Goal: Task Accomplishment & Management: Use online tool/utility

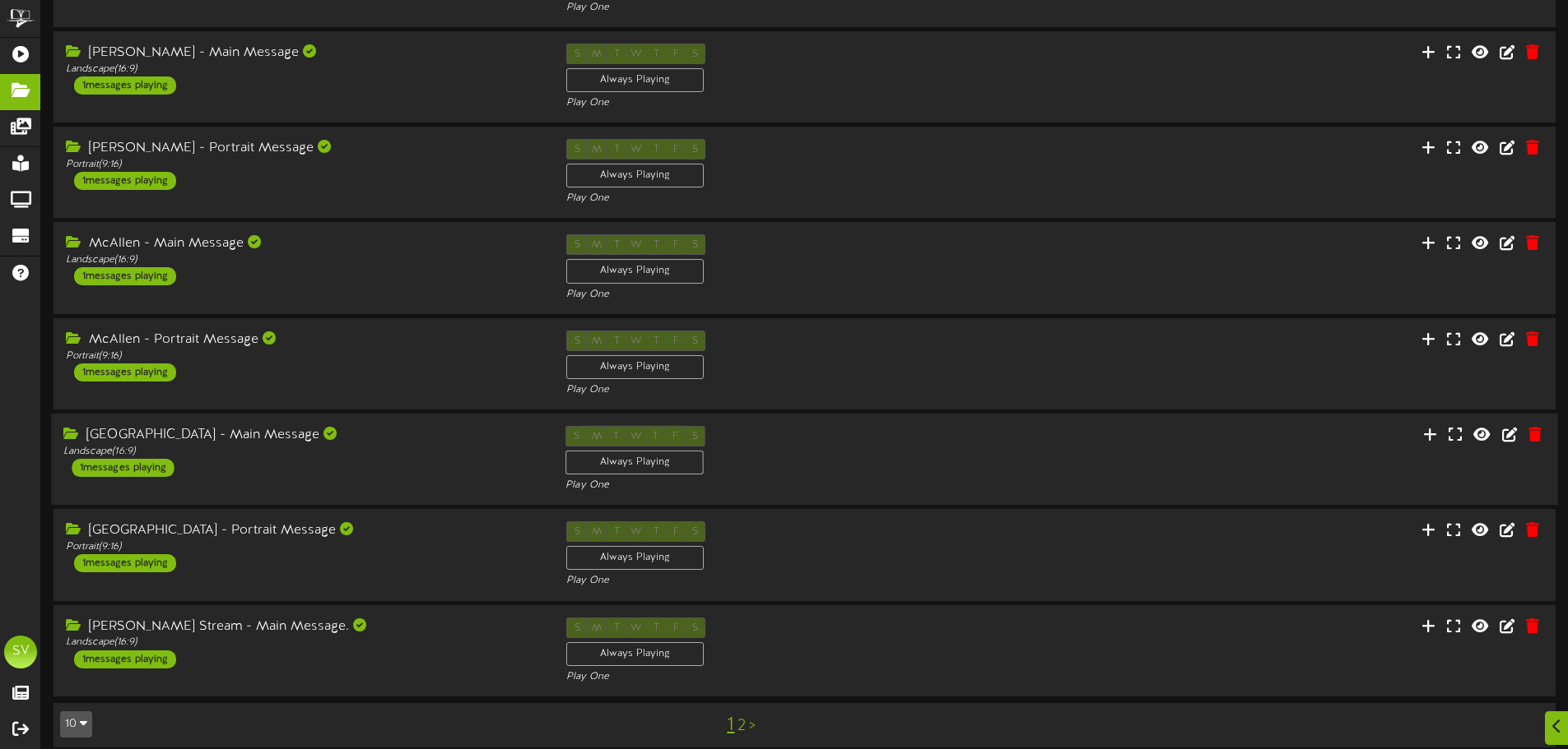
scroll to position [343, 0]
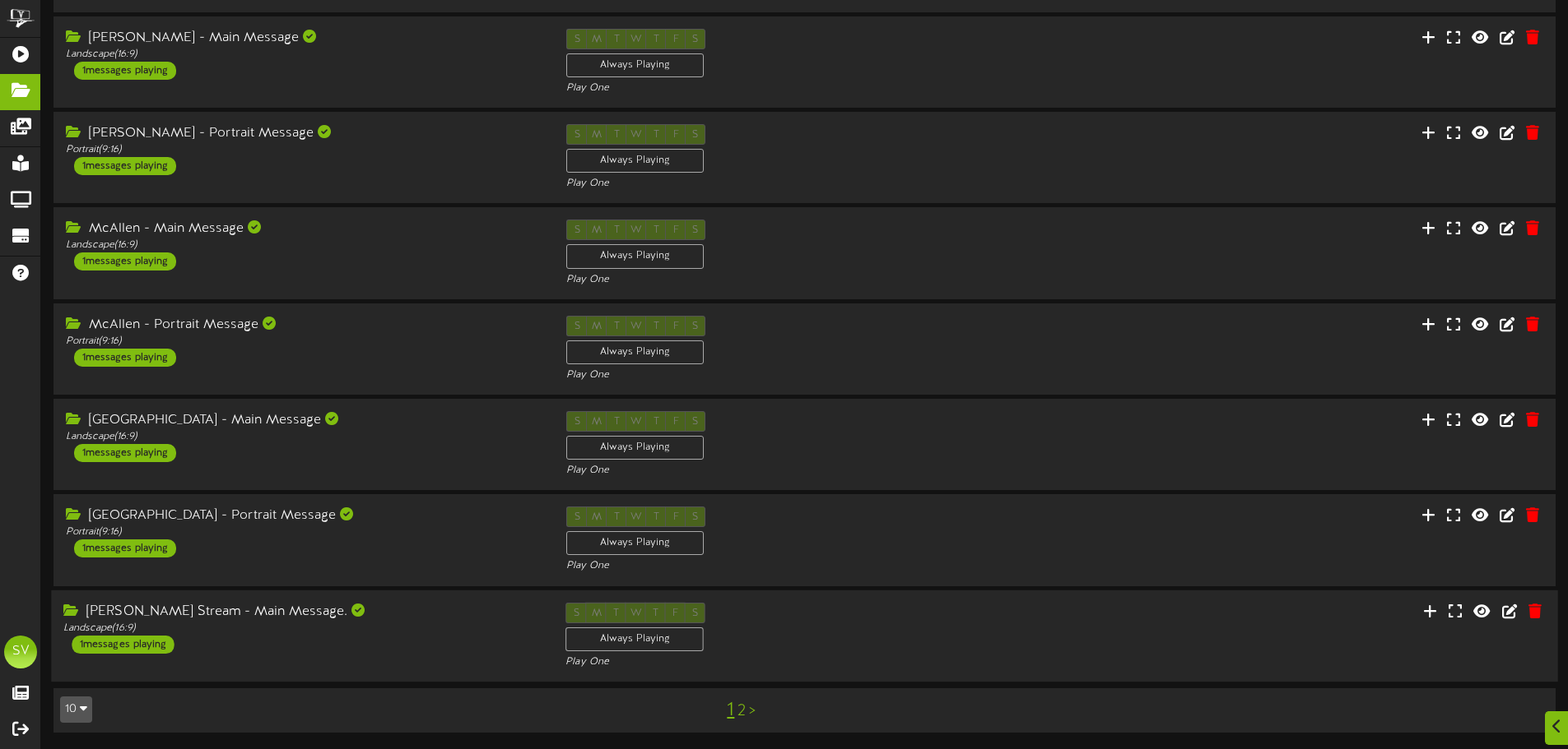
click at [941, 634] on div "S M T W T F S Always Playing Play One" at bounding box center [804, 636] width 502 height 67
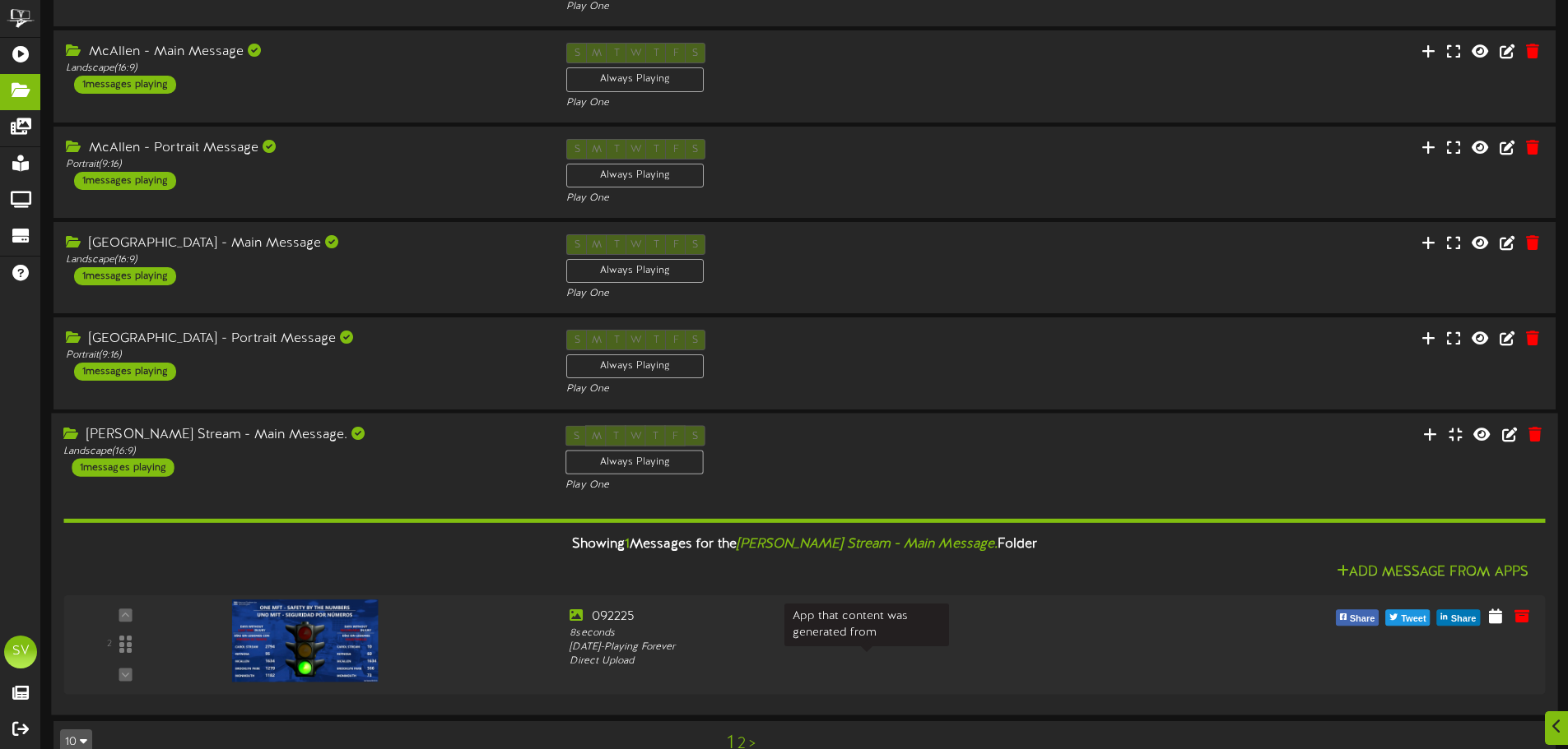
scroll to position [554, 0]
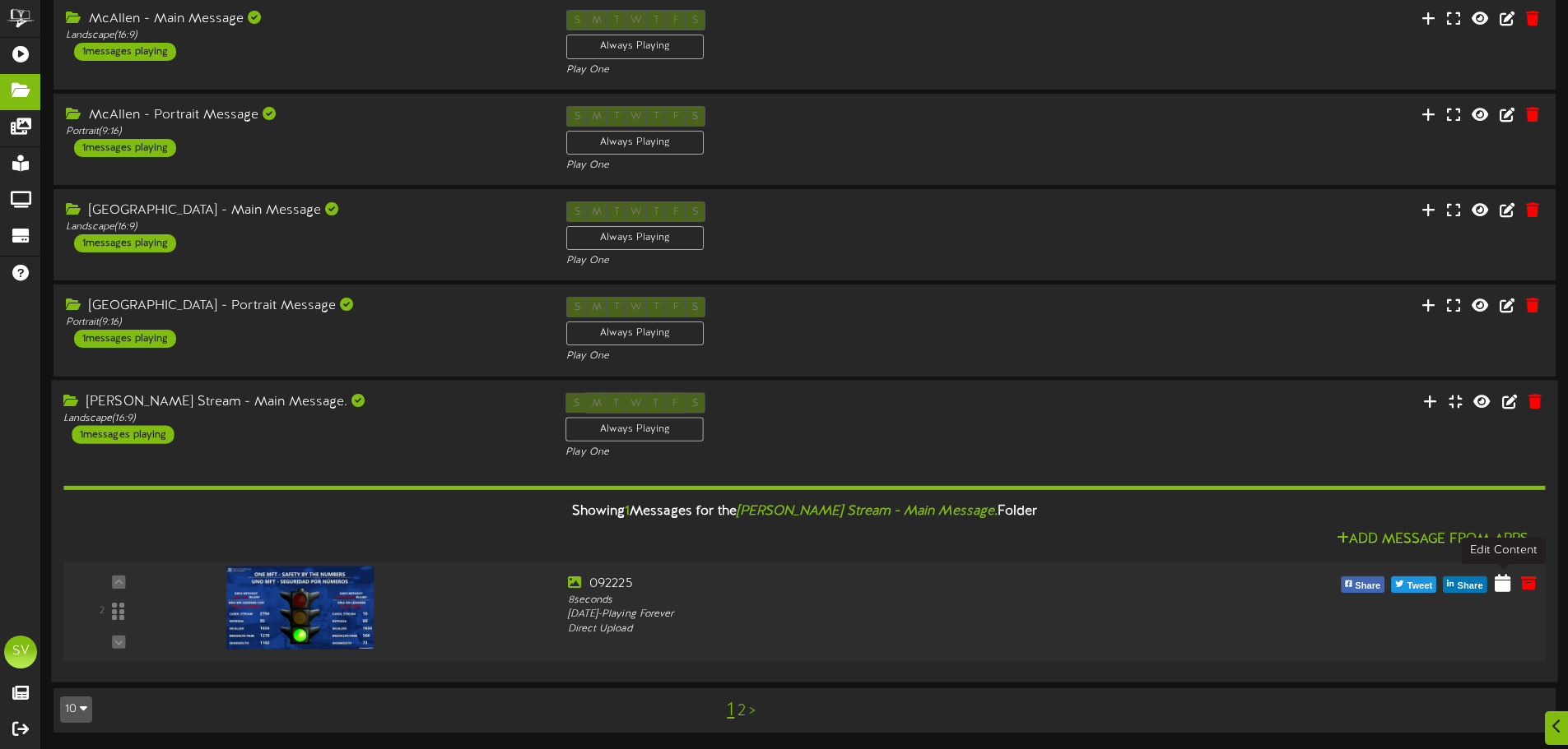
click at [1505, 588] on icon at bounding box center [1502, 582] width 16 height 18
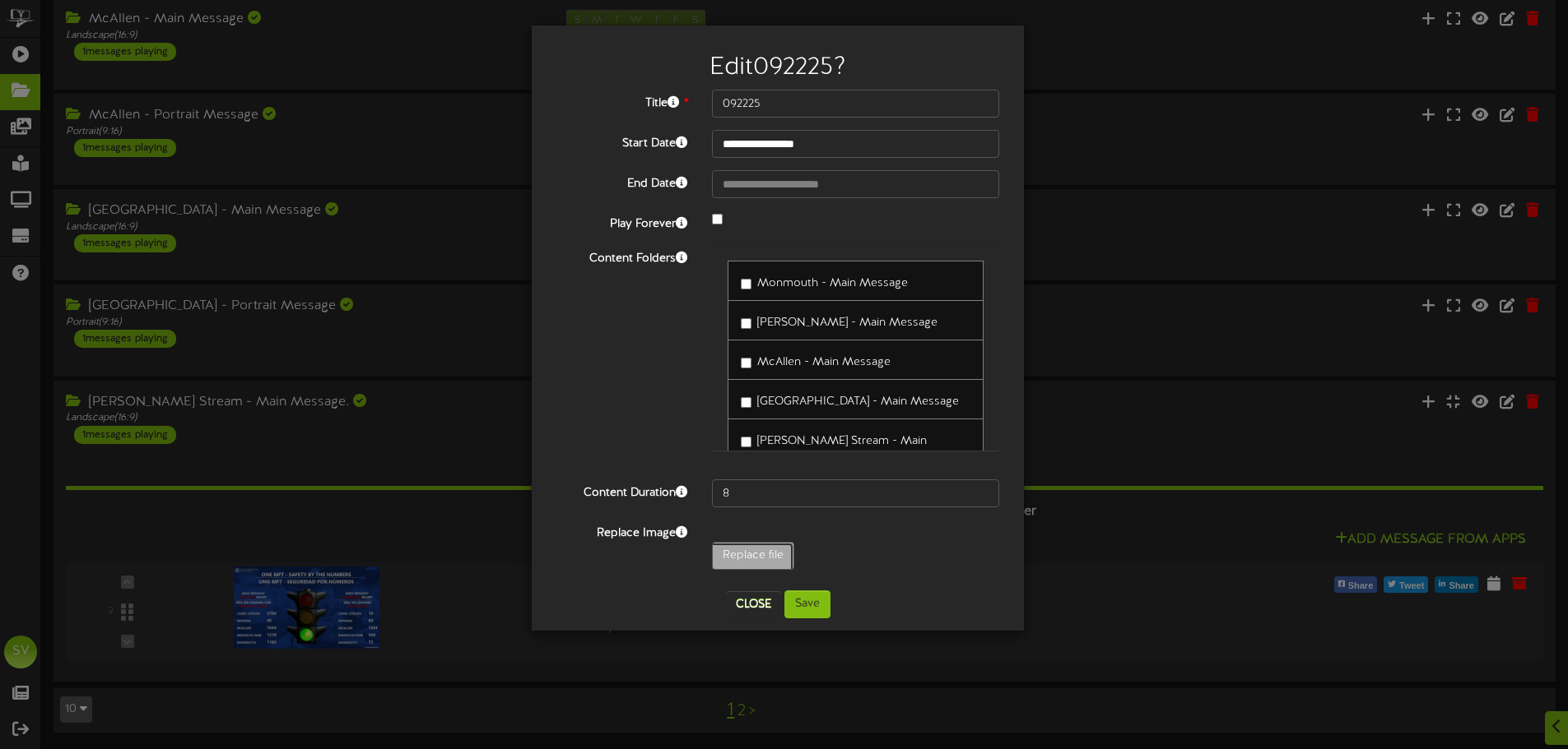
type input "**********"
type input "092325"
click at [808, 610] on button "Save" at bounding box center [807, 604] width 46 height 28
